Goal: Navigation & Orientation: Find specific page/section

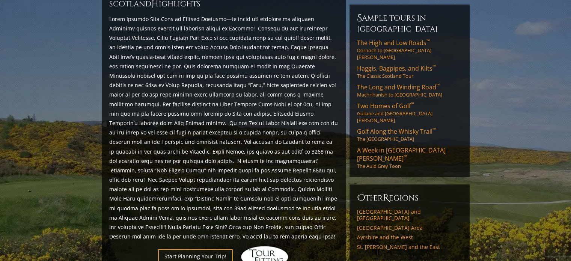
scroll to position [338, 0]
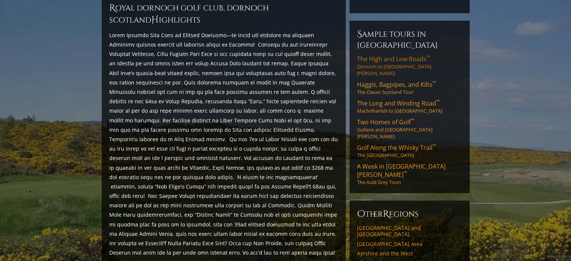
click at [400, 63] on span "The High and Low Roads ™" at bounding box center [393, 59] width 73 height 8
